Goal: Information Seeking & Learning: Learn about a topic

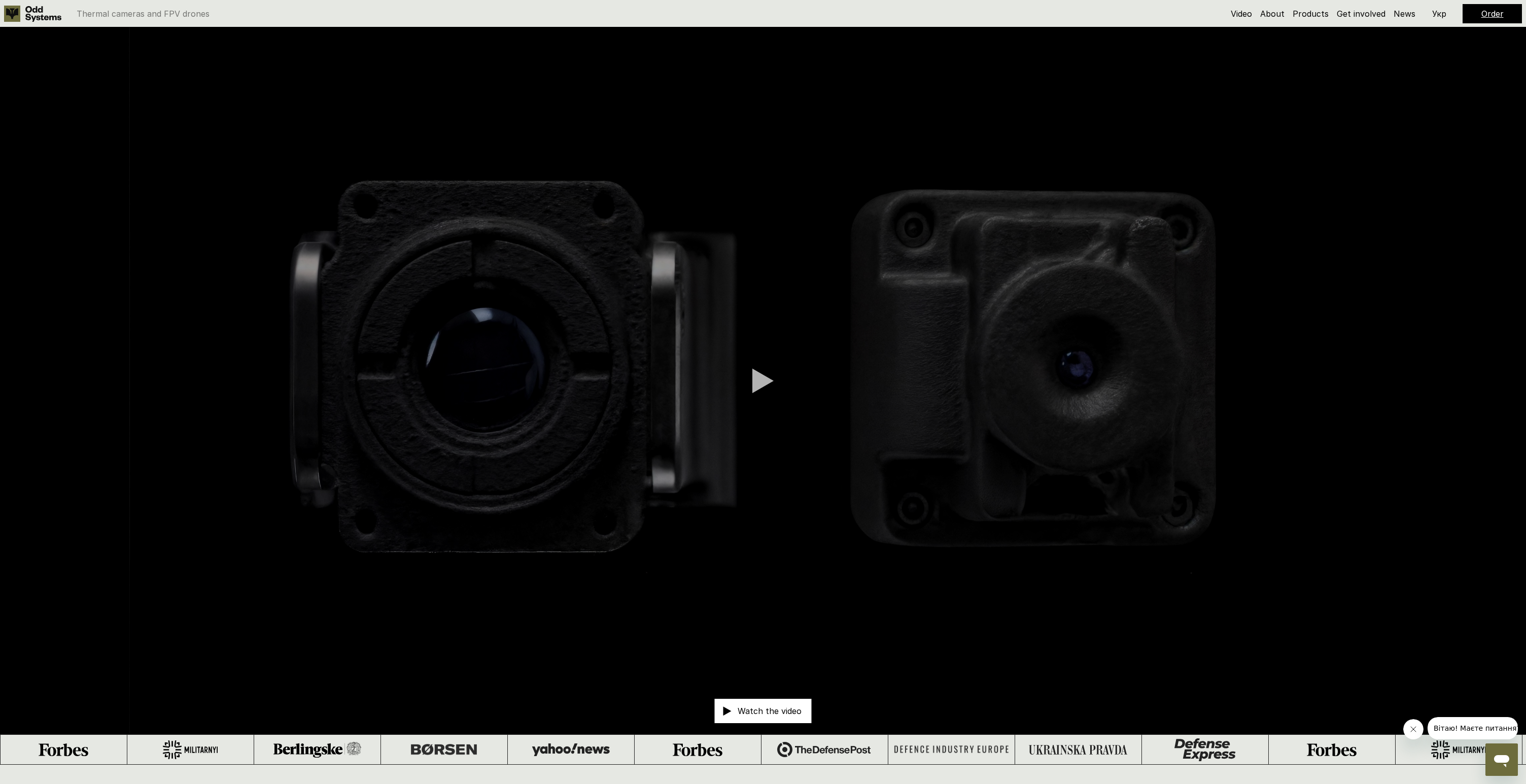
click at [755, 386] on div at bounding box center [763, 381] width 21 height 25
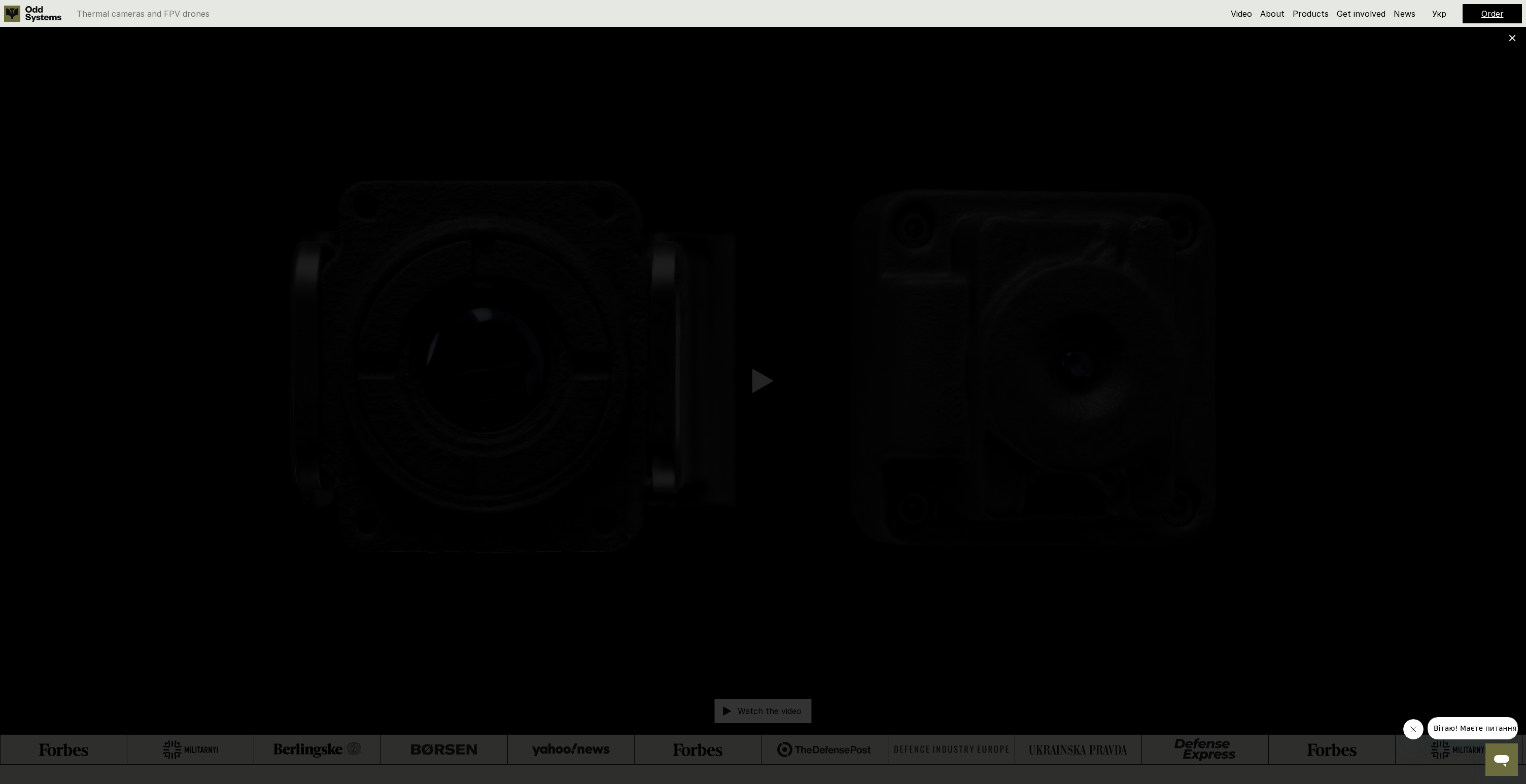
click at [1511, 38] on use at bounding box center [1512, 38] width 7 height 7
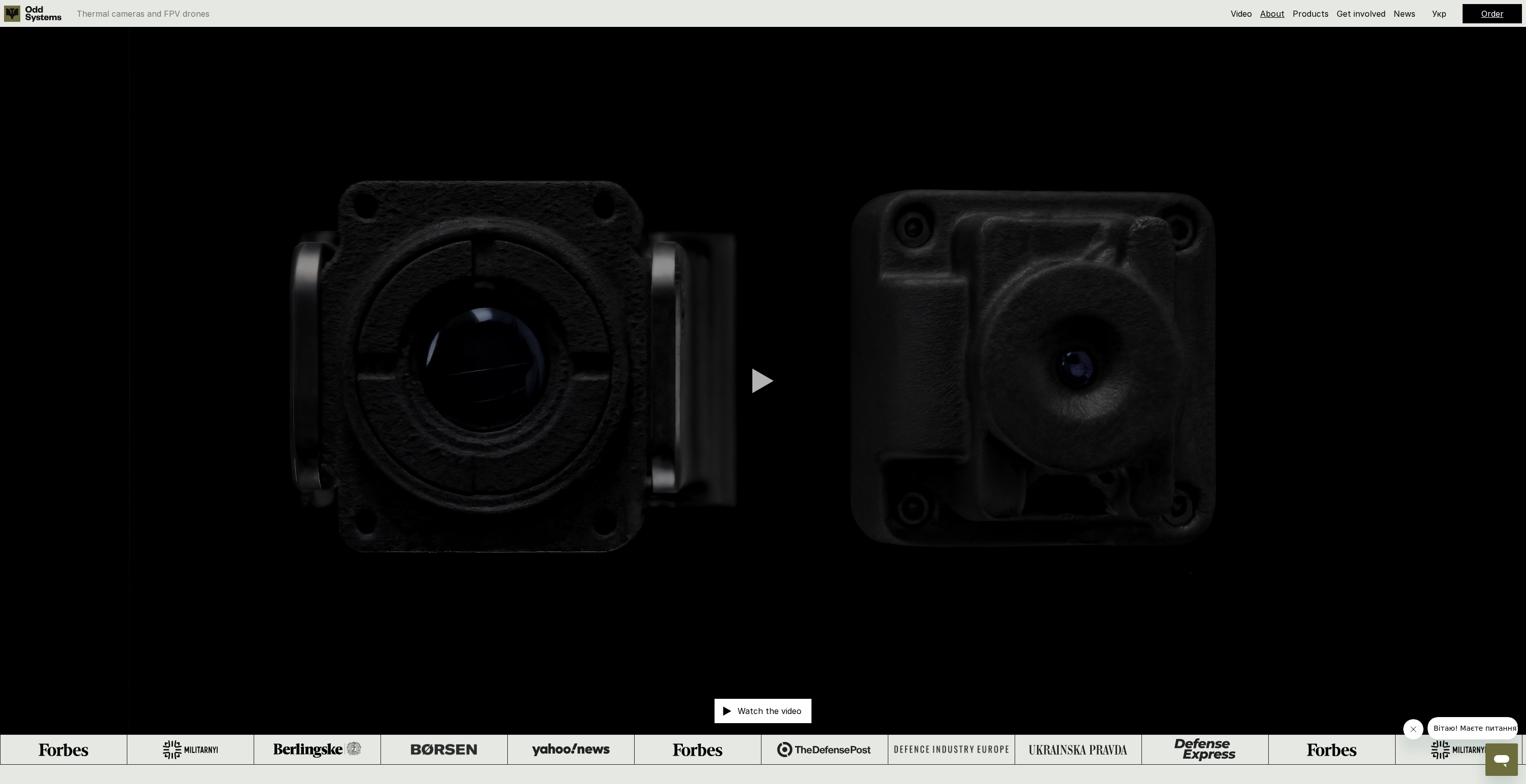
click at [1274, 16] on link "About" at bounding box center [1272, 14] width 24 height 10
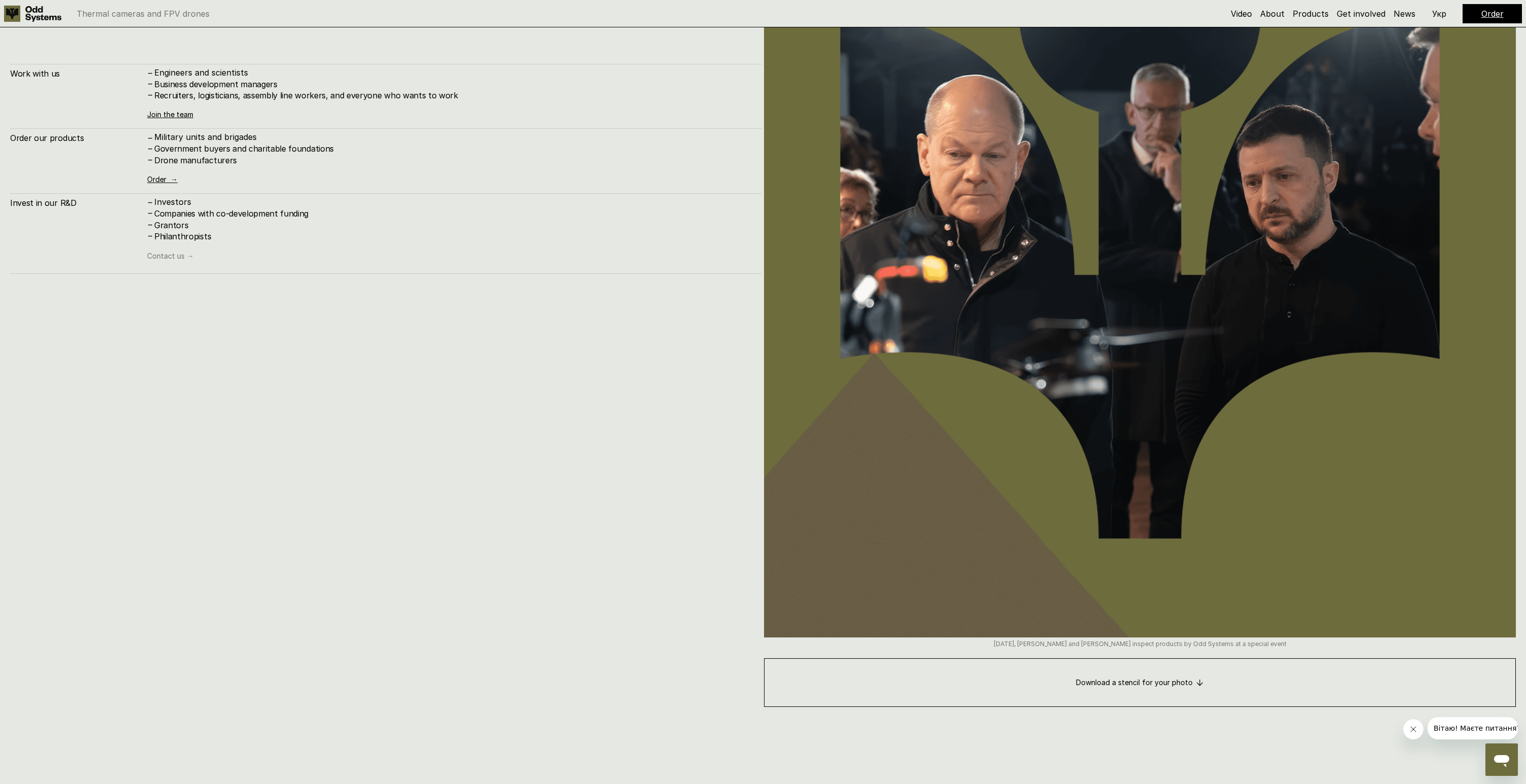
scroll to position [8811, 0]
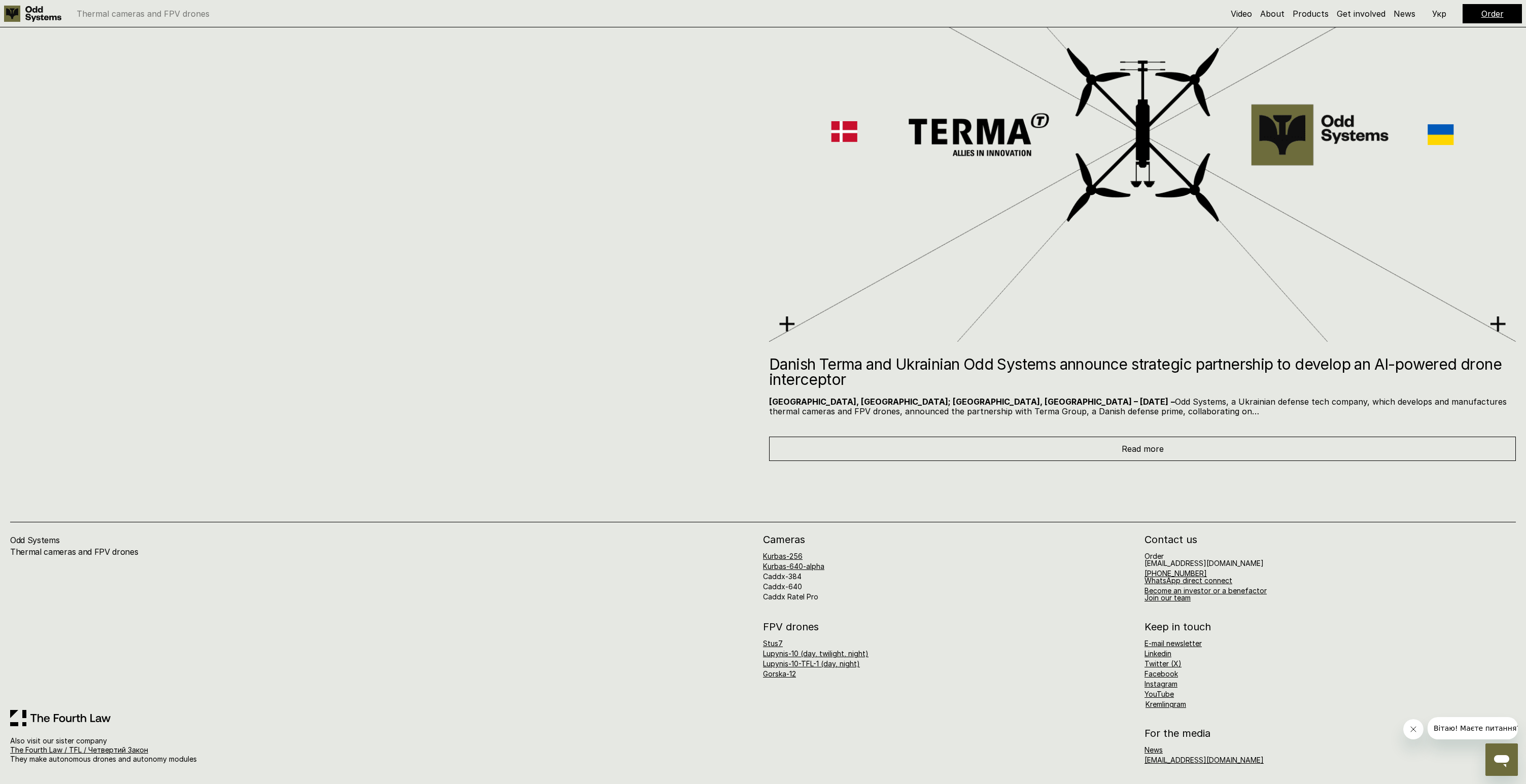
click at [855, 449] on div "Read more" at bounding box center [1142, 448] width 747 height 24
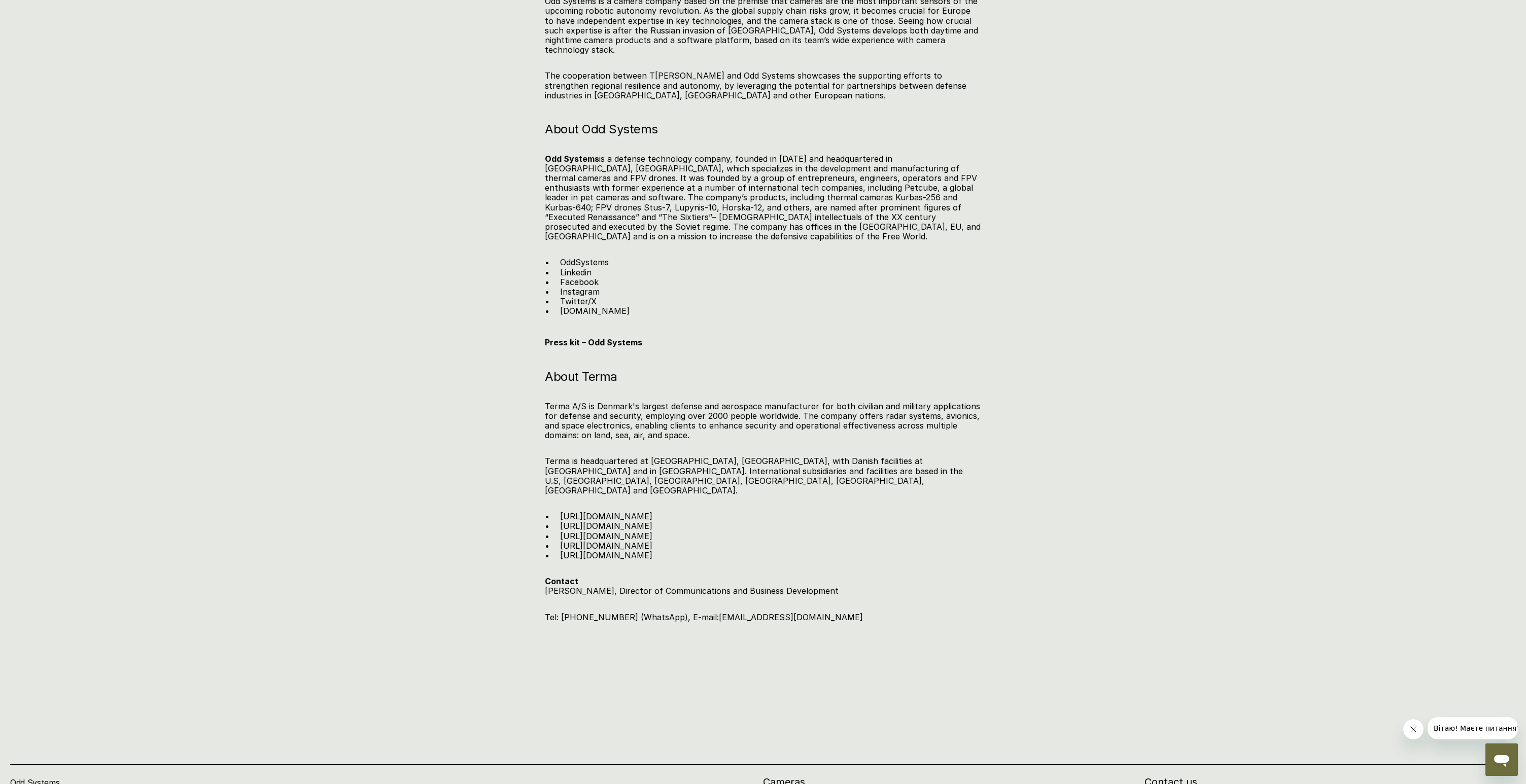
scroll to position [1736, 0]
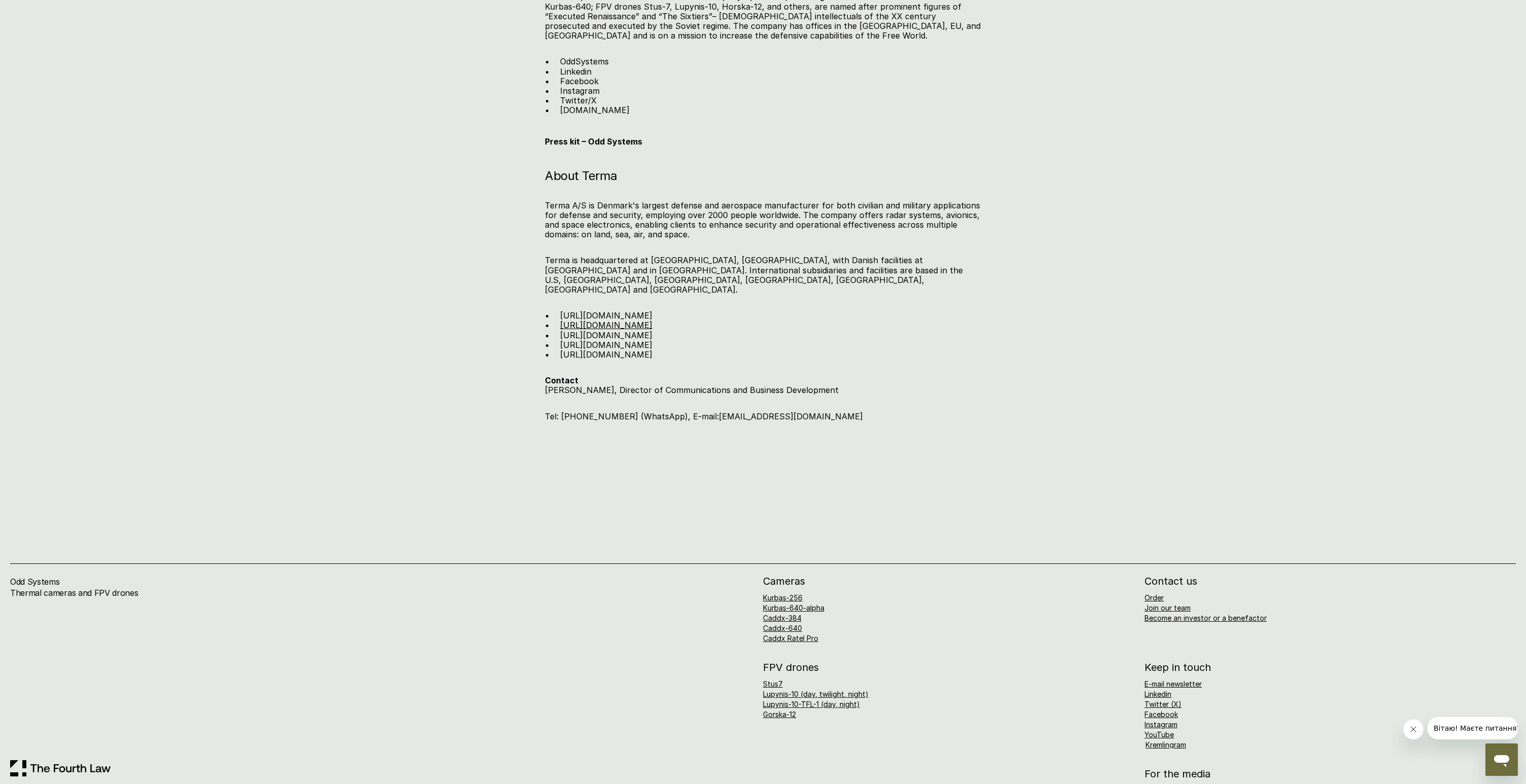
click at [630, 320] on link "[URL][DOMAIN_NAME]" at bounding box center [606, 324] width 92 height 10
click at [625, 340] on link "[URL][DOMAIN_NAME]" at bounding box center [606, 345] width 92 height 10
click at [625, 349] on link "[URL][DOMAIN_NAME]" at bounding box center [606, 354] width 92 height 10
click at [773, 603] on link "Kurbas-640-alpha" at bounding box center [794, 608] width 62 height 9
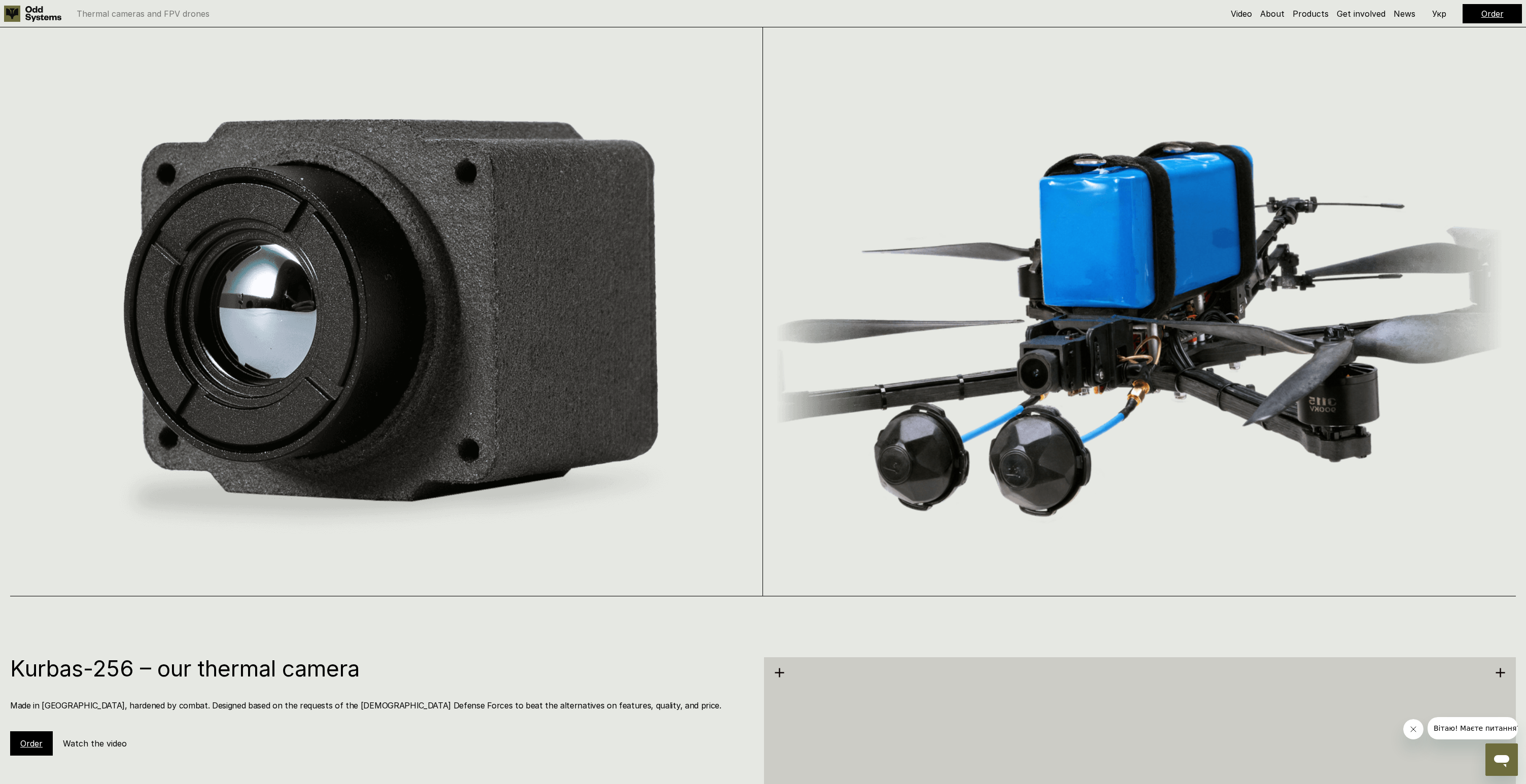
scroll to position [3900, 0]
